Goal: Information Seeking & Learning: Learn about a topic

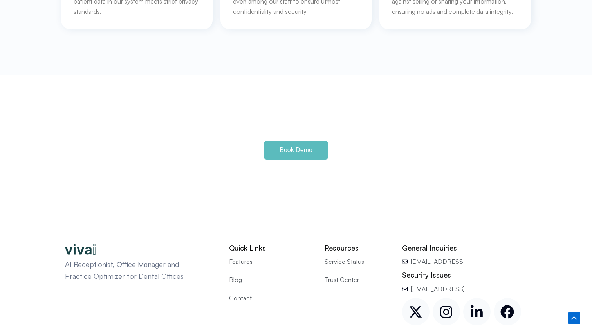
scroll to position [3675, 0]
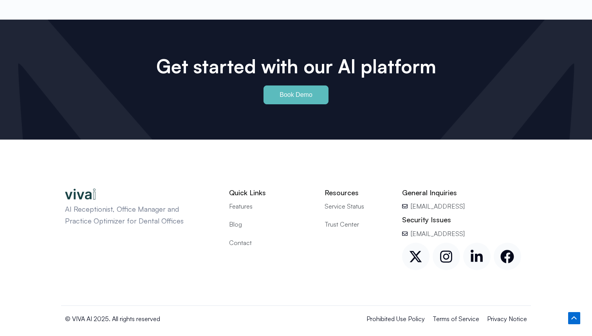
click at [381, 165] on div "AI Receptionist, Office Manager and Practice Optimizer for Dental Offices Quick…" at bounding box center [296, 224] width 470 height 163
click at [472, 242] on link "Linkedin-in" at bounding box center [476, 255] width 27 height 27
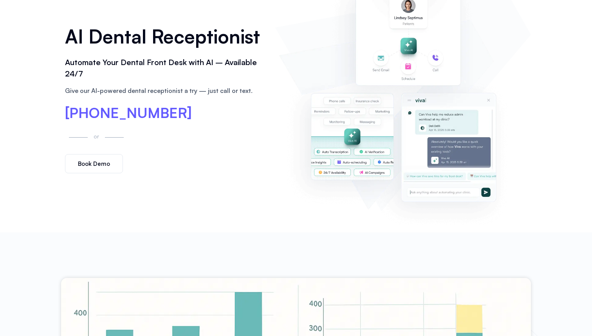
scroll to position [0, 0]
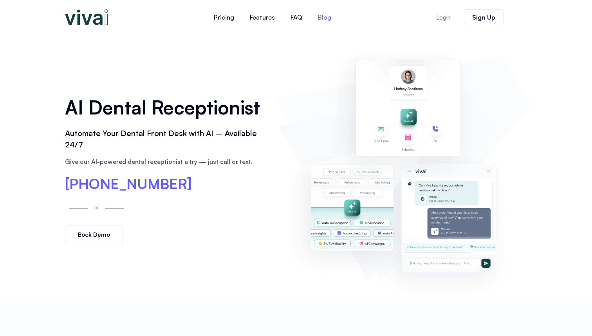
click at [329, 22] on link "Blog" at bounding box center [324, 17] width 29 height 19
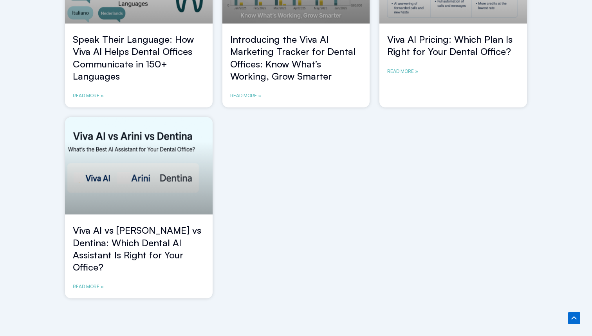
scroll to position [729, 0]
